Goal: Task Accomplishment & Management: Use online tool/utility

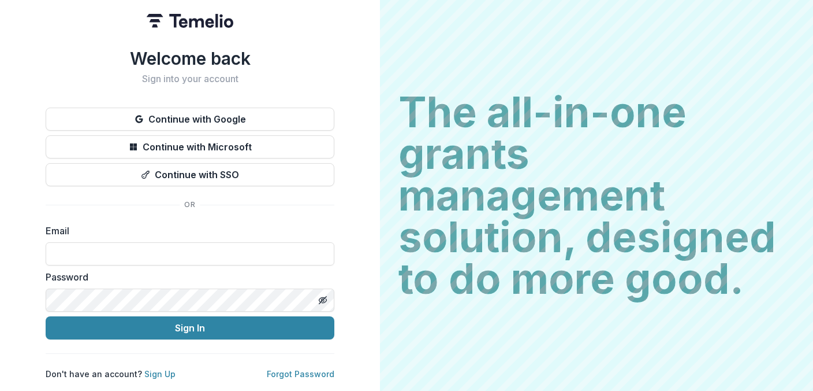
type input "**********"
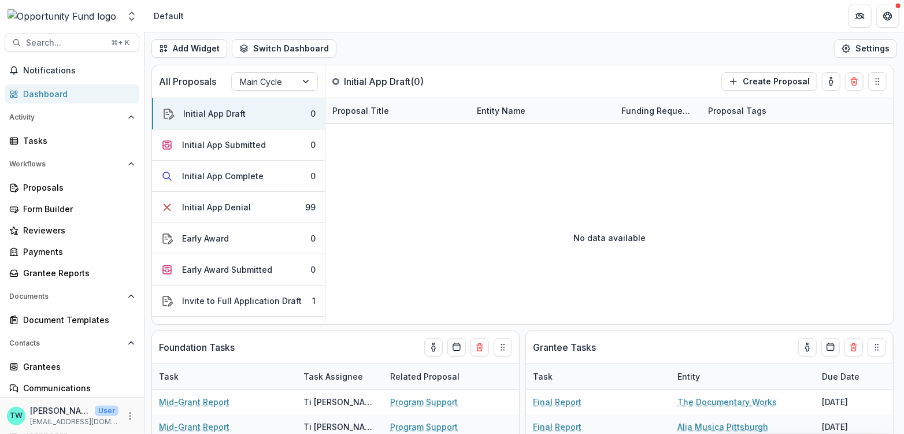
scroll to position [17, 0]
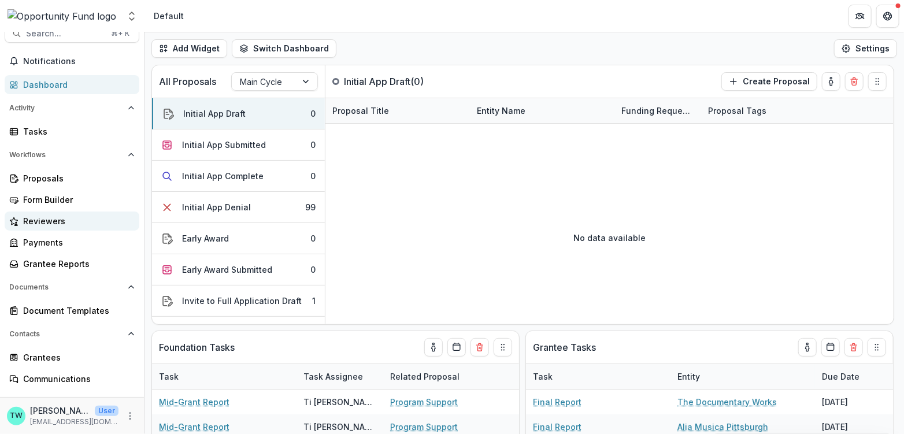
click at [50, 221] on div "Reviewers" at bounding box center [76, 221] width 107 height 12
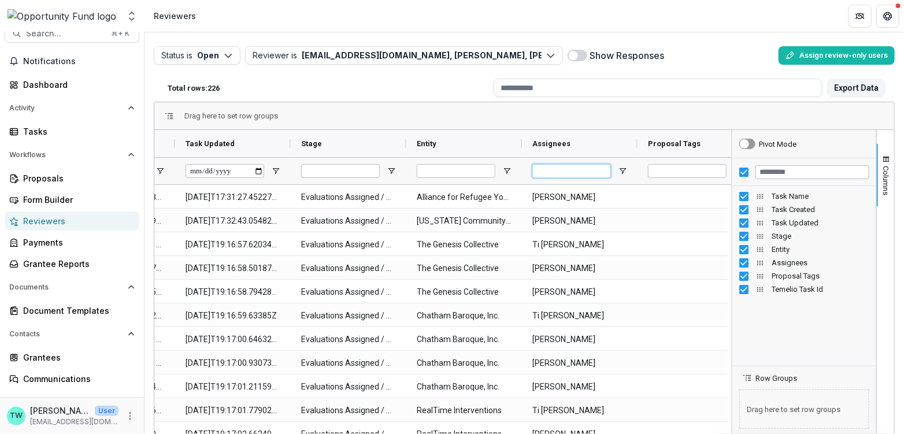
click at [578, 170] on input "Assignees Filter Input" at bounding box center [571, 171] width 79 height 14
click at [582, 55] on span at bounding box center [577, 56] width 20 height 12
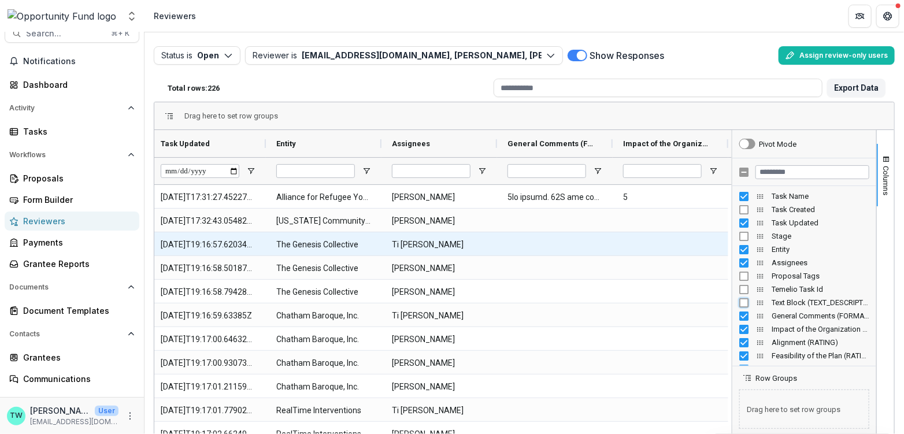
scroll to position [0, 151]
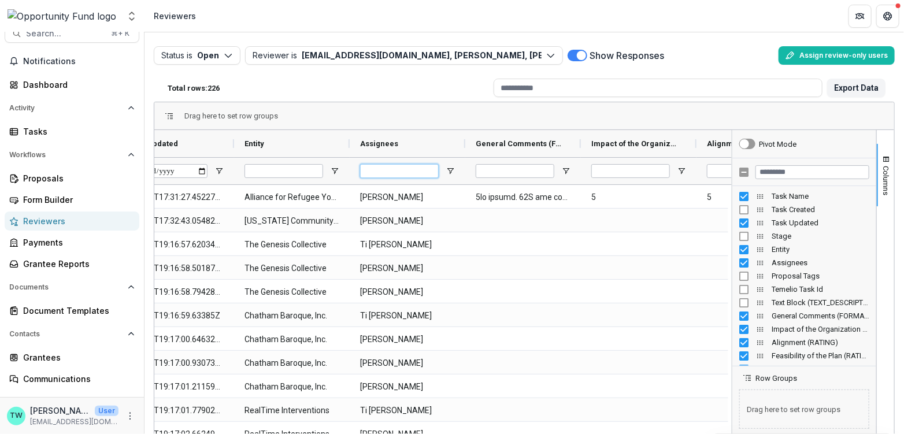
click at [385, 172] on input "Assignees Filter Input" at bounding box center [399, 171] width 79 height 14
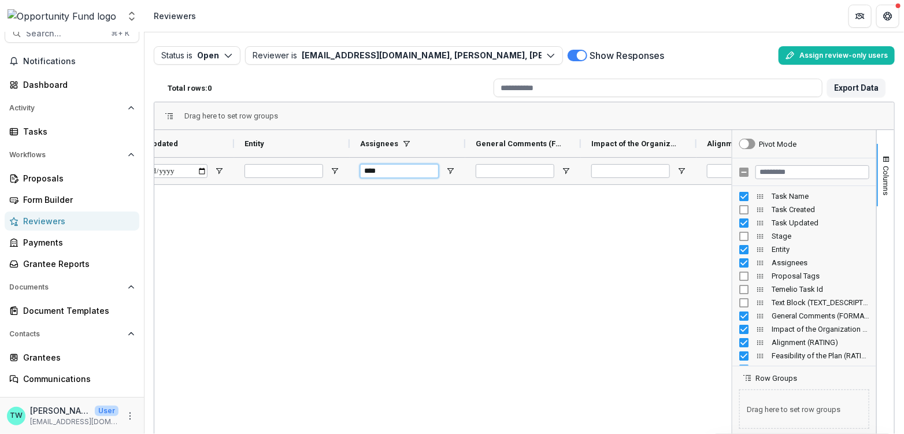
scroll to position [0, 0]
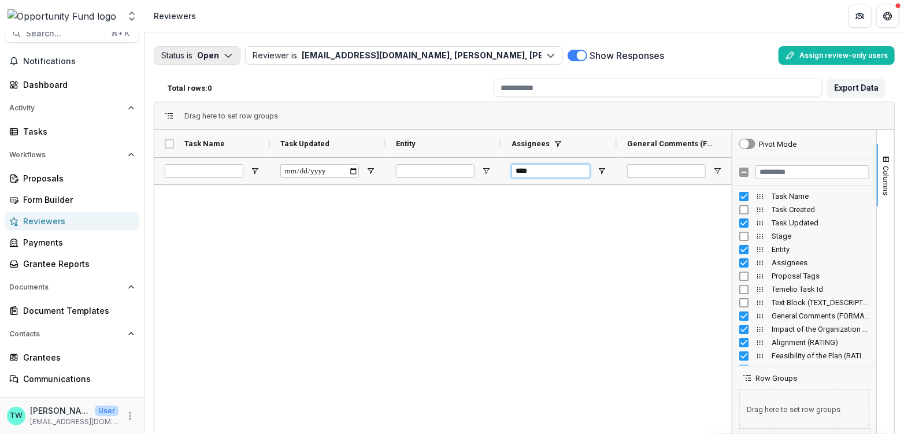
type input "****"
click at [226, 54] on icon "button" at bounding box center [228, 55] width 9 height 9
click at [211, 98] on p "Completed" at bounding box center [214, 101] width 44 height 12
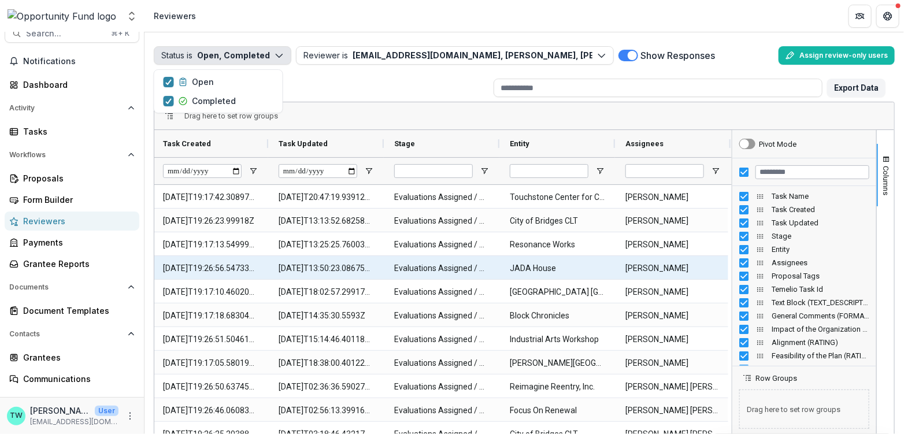
scroll to position [0, 241]
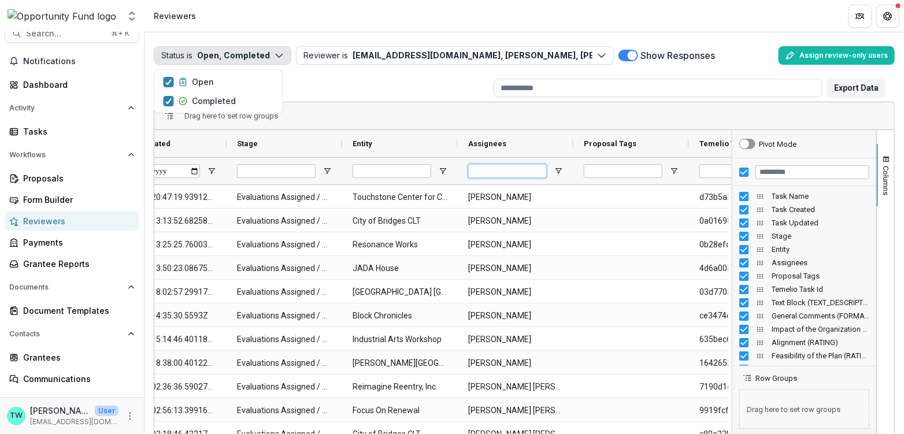
click at [495, 174] on input "Assignees Filter Input" at bounding box center [507, 171] width 79 height 14
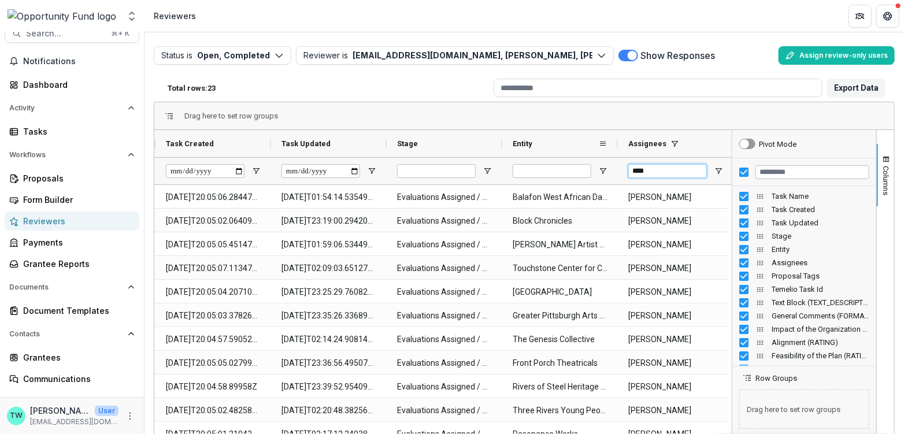
type input "****"
click at [541, 143] on div "Entity" at bounding box center [555, 143] width 86 height 21
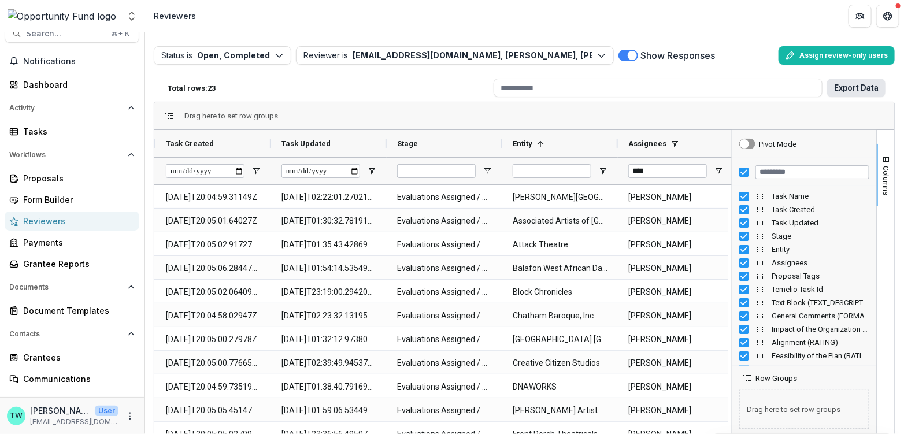
click at [813, 87] on button "Export Data" at bounding box center [856, 88] width 58 height 18
